Goal: Task Accomplishment & Management: Use online tool/utility

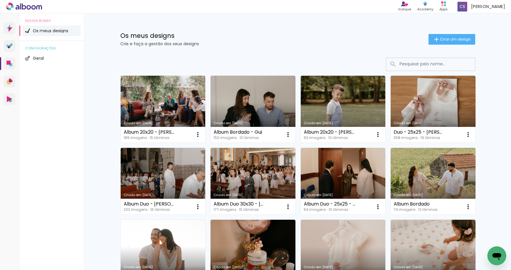
click at [180, 118] on link "Criado em [DATE]" at bounding box center [163, 109] width 85 height 67
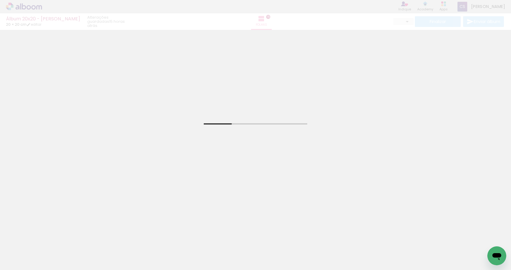
scroll to position [0, 4]
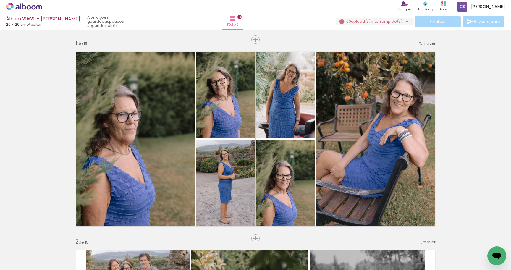
scroll to position [0, 6446]
